Goal: Navigation & Orientation: Find specific page/section

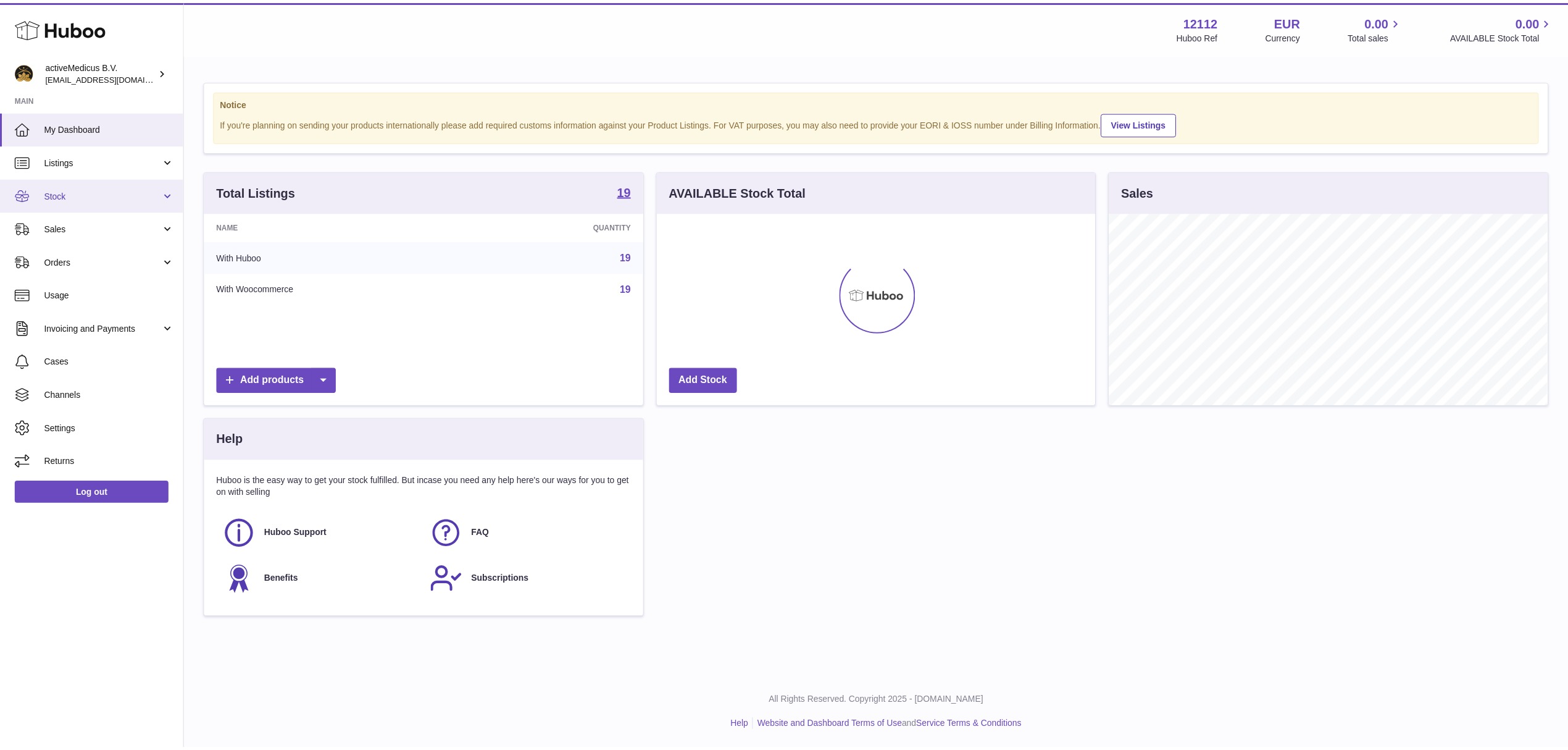
scroll to position [193, 437]
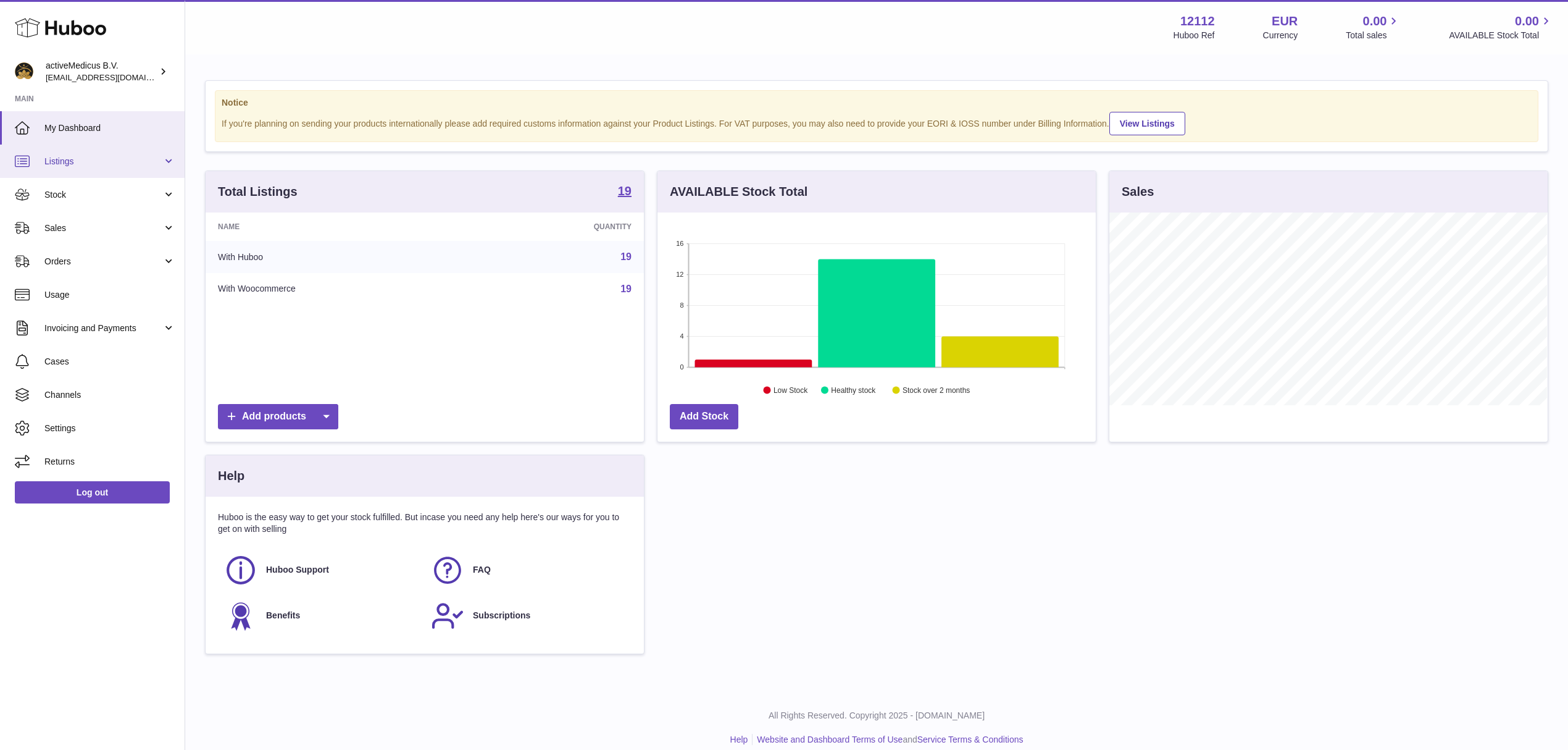
click at [121, 155] on span "Listings" at bounding box center [103, 161] width 118 height 12
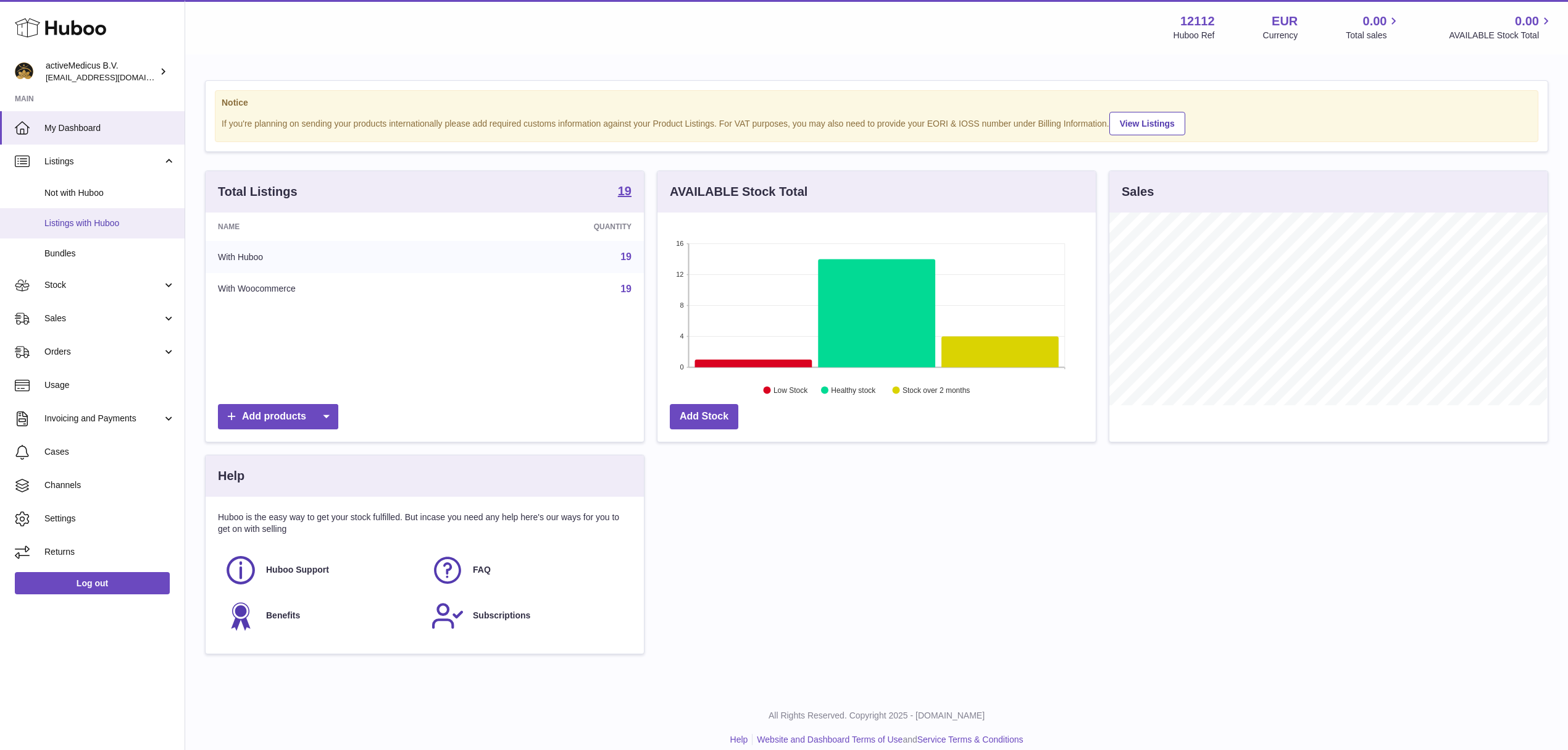
click at [122, 224] on span "Listings with Huboo" at bounding box center [110, 223] width 131 height 12
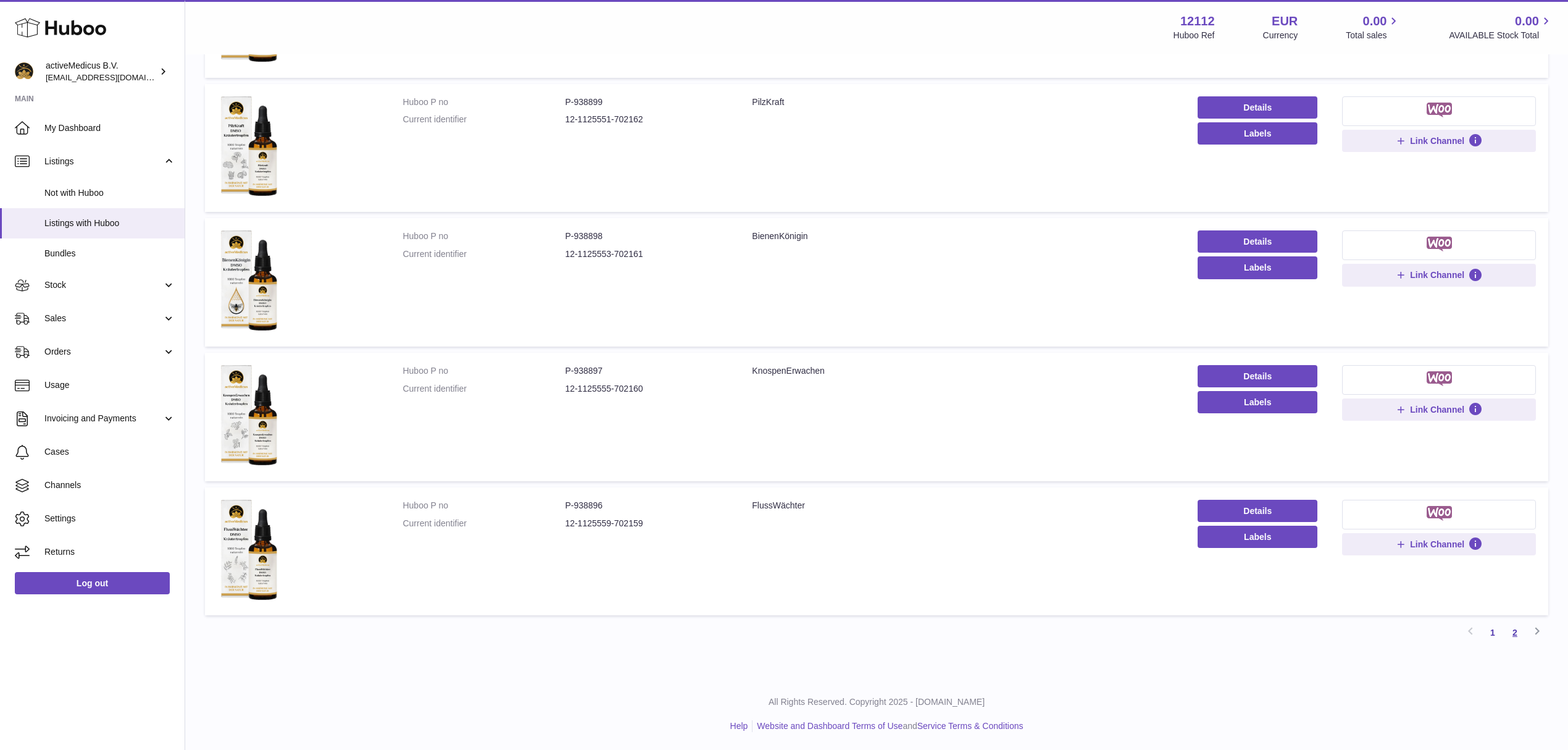
click at [1517, 639] on link "2" at bounding box center [1515, 632] width 22 height 22
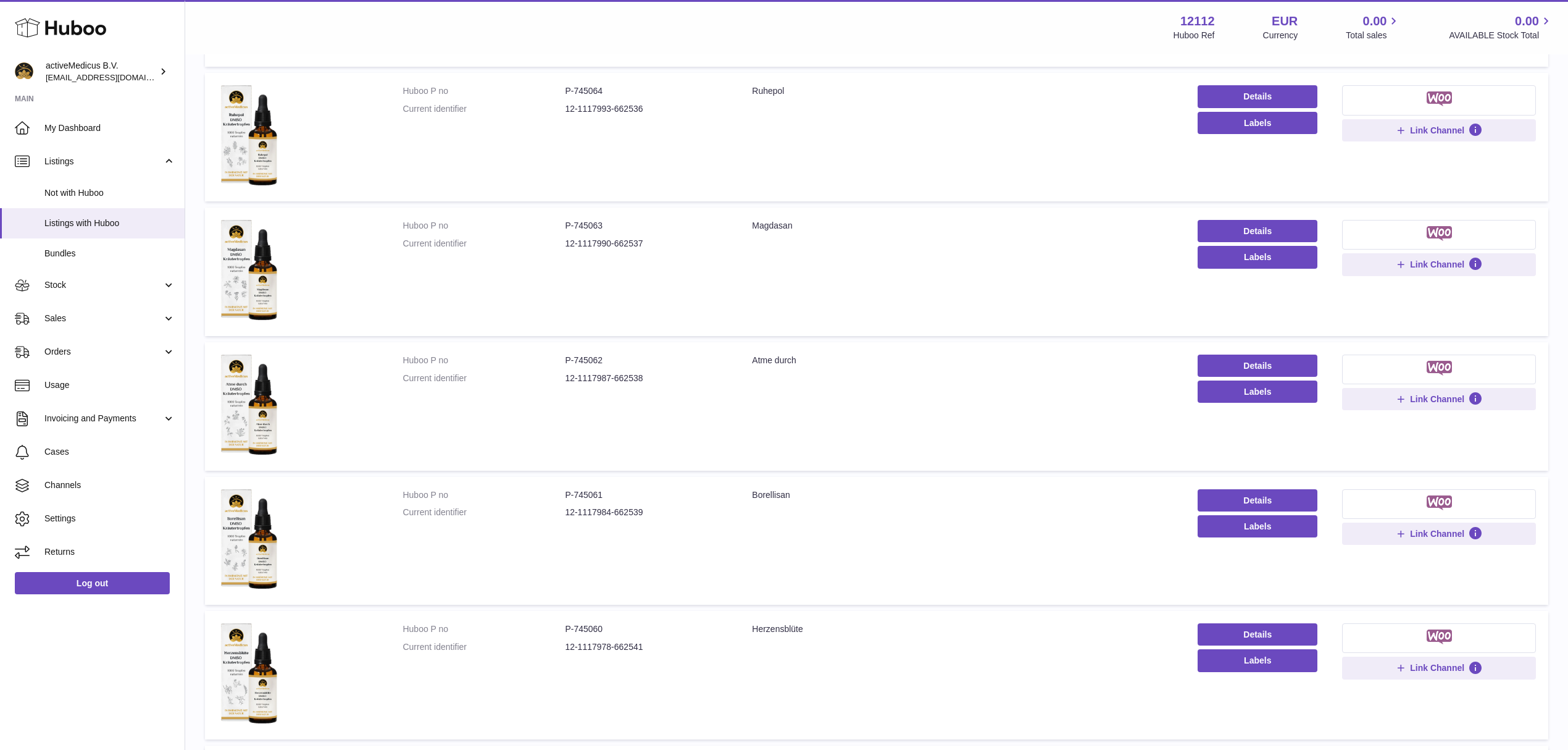
scroll to position [808, 0]
